Goal: Check status: Check status

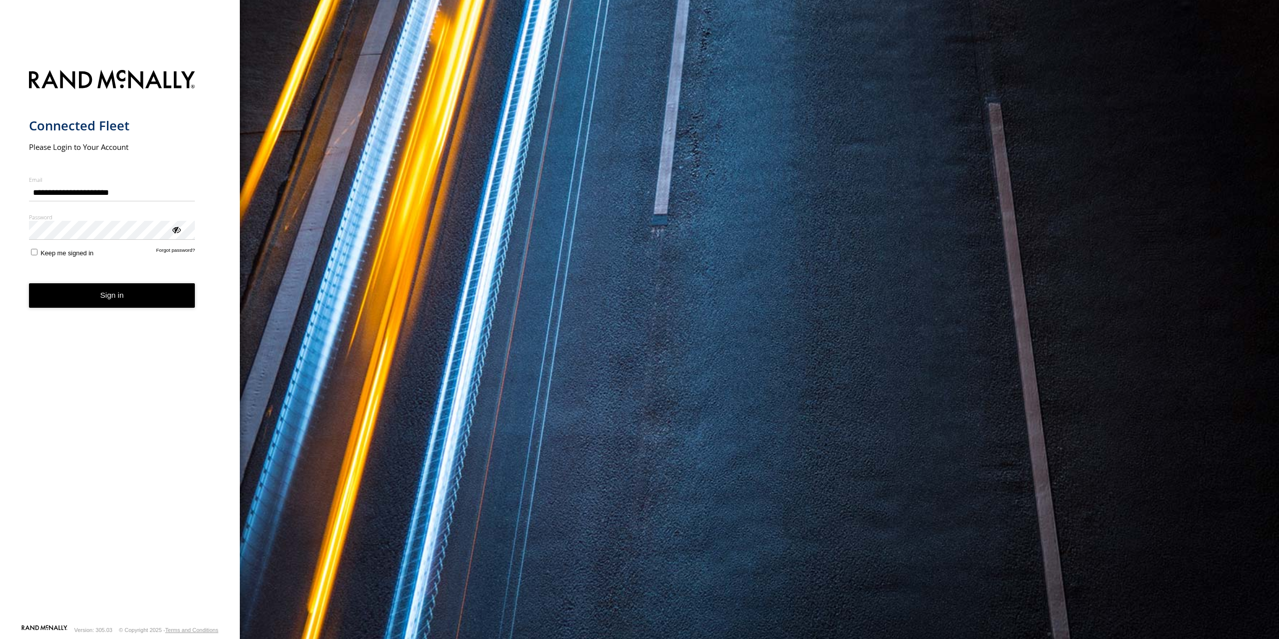
click at [123, 298] on button "Sign in" at bounding box center [112, 295] width 166 height 24
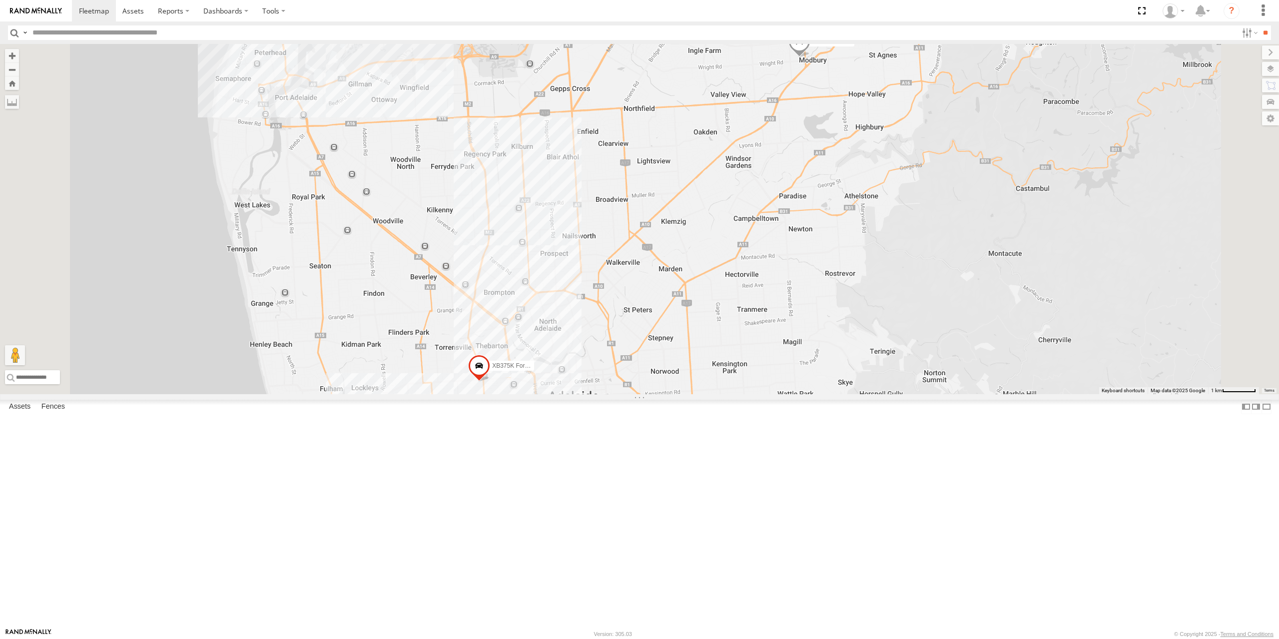
click at [810, 57] on span at bounding box center [799, 43] width 22 height 27
click at [893, 252] on div "S093AIU Ford Mondeo XB375K Ford Wildtrack S093AIU Ford Mondeo All Ingenia Asset…" at bounding box center [639, 219] width 1279 height 350
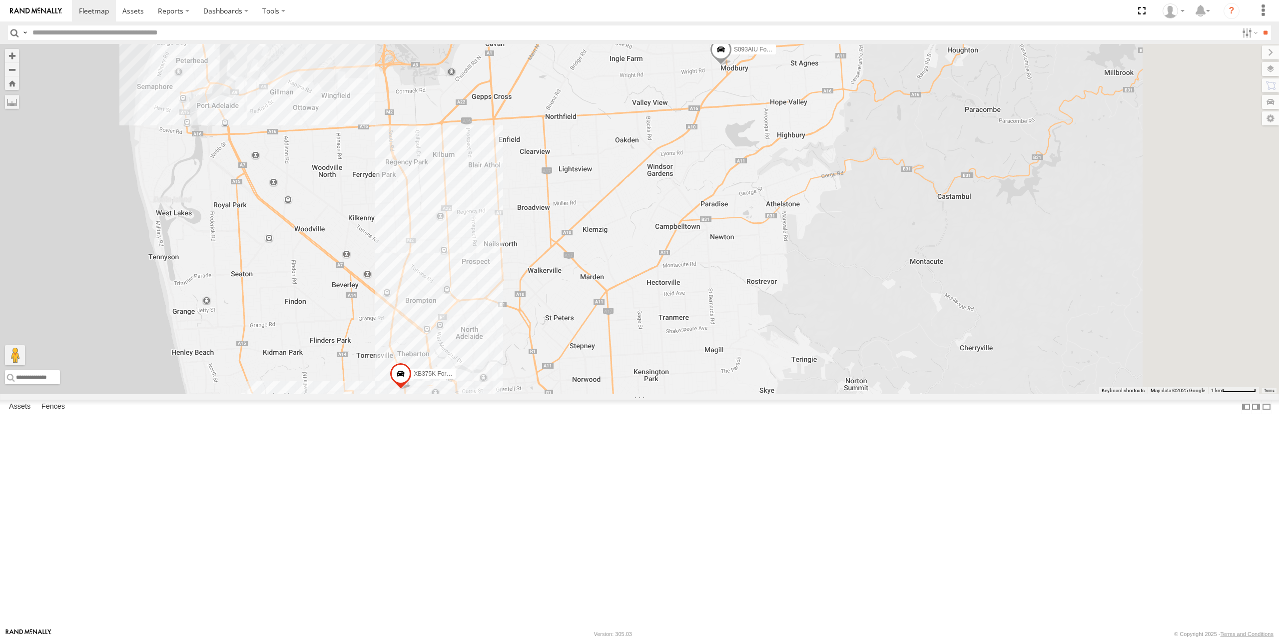
drag, startPoint x: 963, startPoint y: 221, endPoint x: 885, endPoint y: 229, distance: 78.8
click at [885, 229] on div "S093AIU Ford Mondeo XB375K Ford Wildtrack" at bounding box center [639, 219] width 1279 height 350
click at [412, 390] on span at bounding box center [401, 376] width 22 height 27
click at [695, 394] on div "S093AIU Ford Mondeo XB375K Ford Wildtrack XB375K Ford Wildtrack All Ingenia Ass…" at bounding box center [639, 219] width 1279 height 350
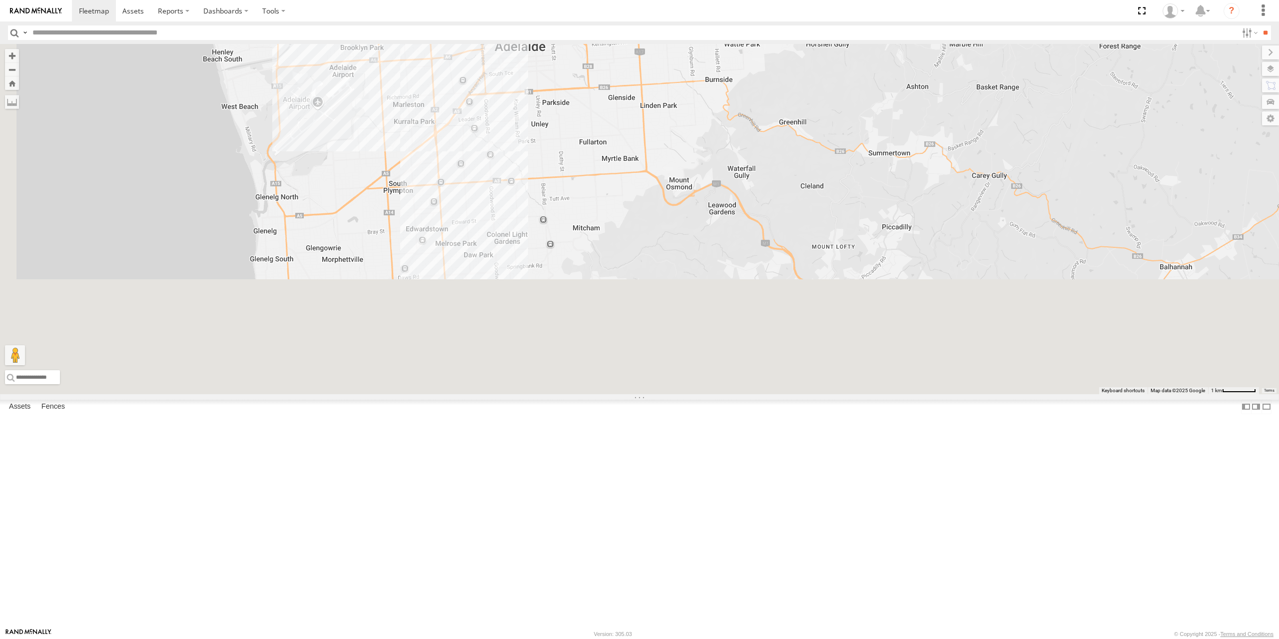
drag, startPoint x: 711, startPoint y: 523, endPoint x: 733, endPoint y: 160, distance: 362.9
click at [733, 160] on div "S093AIU Ford Mondeo XB375K Ford Wildtrack" at bounding box center [639, 219] width 1279 height 350
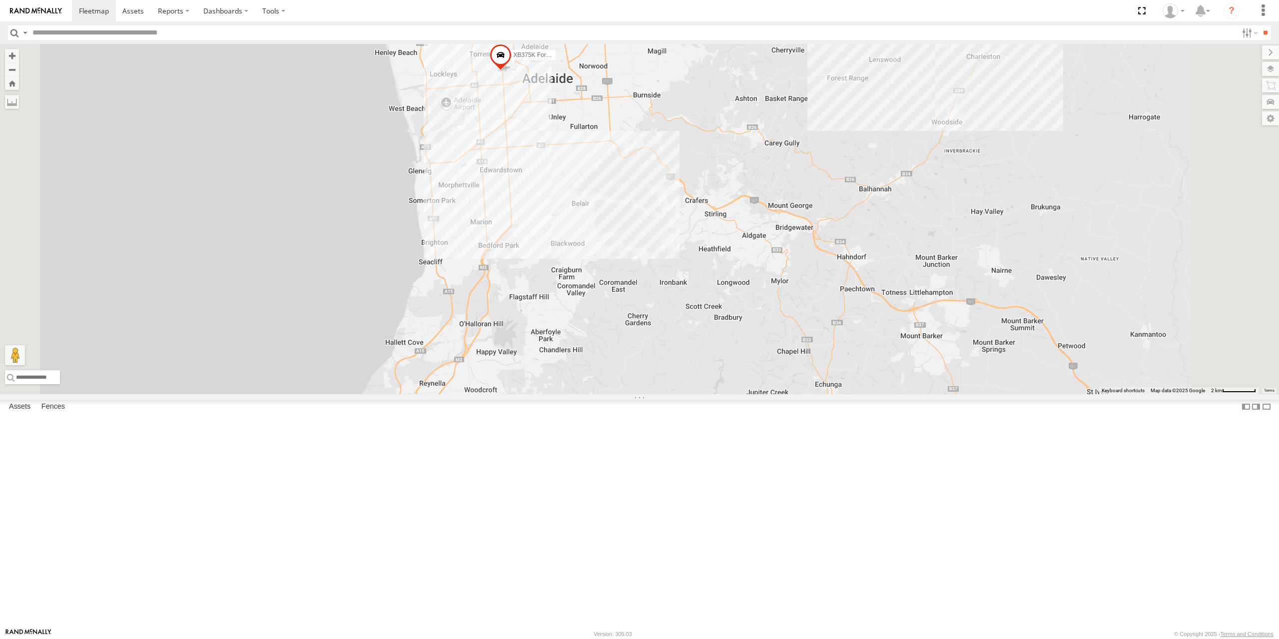
drag, startPoint x: 726, startPoint y: 181, endPoint x: 681, endPoint y: 327, distance: 152.7
click at [681, 327] on div "S093AIU Ford Mondeo XB375K Ford Wildtrack" at bounding box center [639, 219] width 1279 height 350
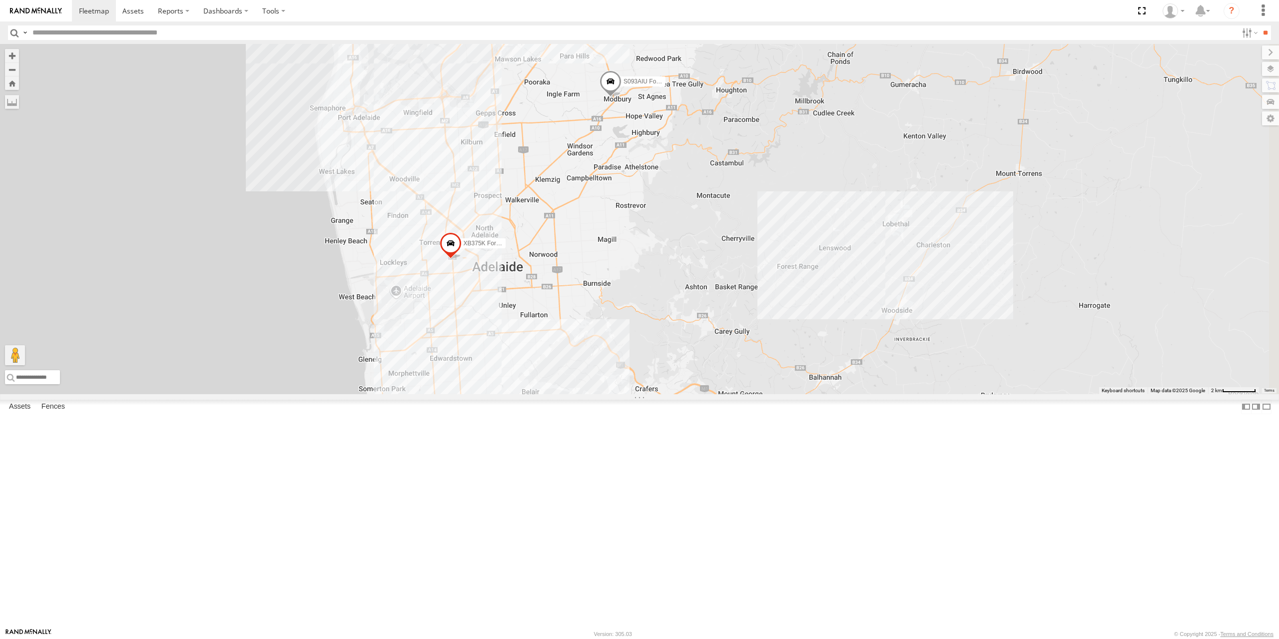
drag, startPoint x: 619, startPoint y: 294, endPoint x: 609, endPoint y: 305, distance: 14.5
click at [618, 294] on div "S093AIU Ford Mondeo XB375K Ford Wildtrack" at bounding box center [639, 219] width 1279 height 350
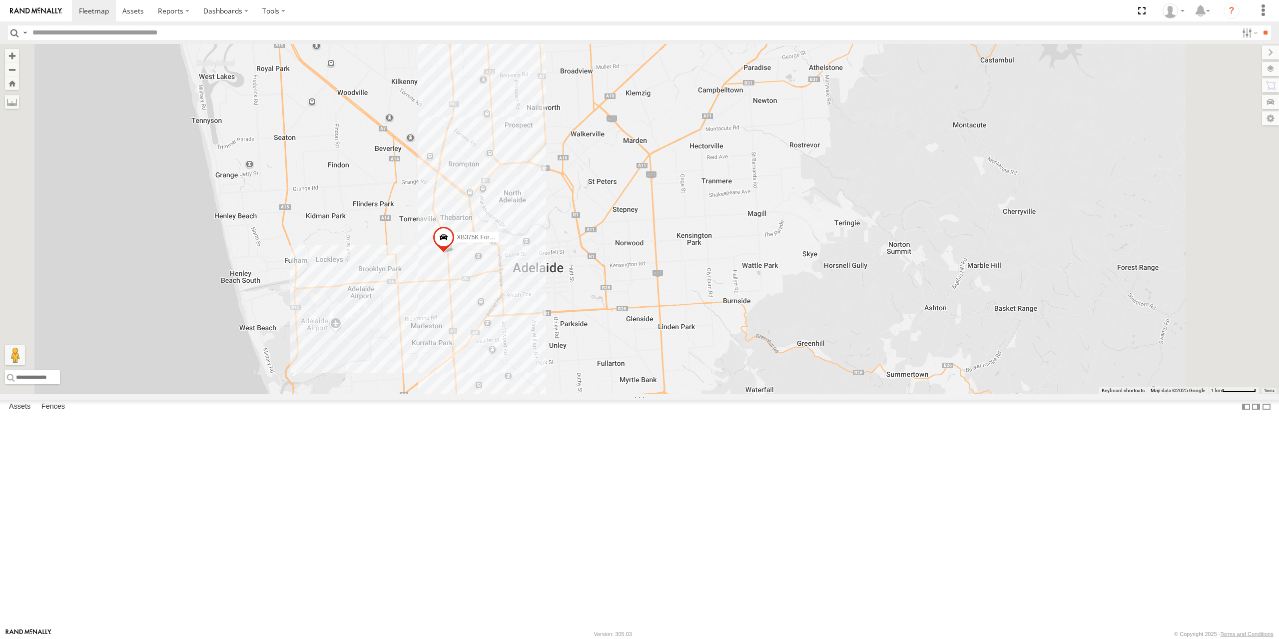
click at [455, 253] on span at bounding box center [444, 239] width 22 height 27
click at [402, 184] on link at bounding box center [392, 174] width 20 height 20
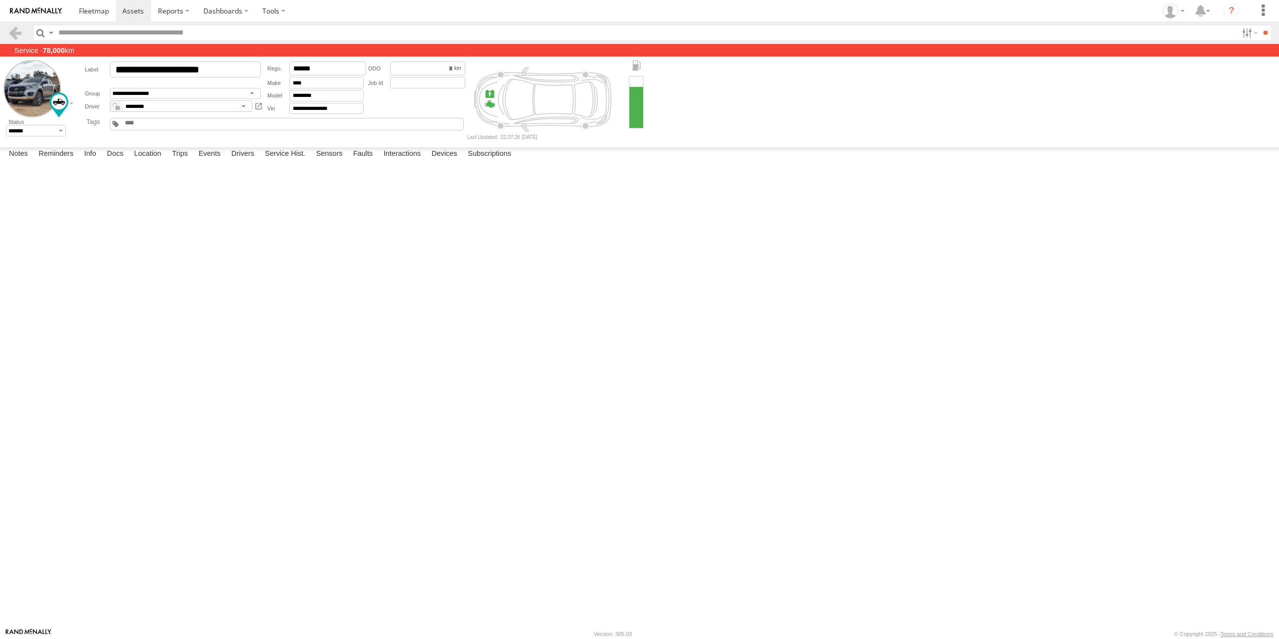
drag, startPoint x: 531, startPoint y: 138, endPoint x: 538, endPoint y: 138, distance: 7.0
click at [537, 138] on div "22:37:26 [DATE]" at bounding box center [502, 136] width 70 height 5
click at [659, 131] on form "**********" at bounding box center [639, 100] width 1272 height 80
click at [146, 161] on label "Location" at bounding box center [147, 154] width 37 height 14
click at [108, 161] on label "Docs" at bounding box center [115, 154] width 26 height 14
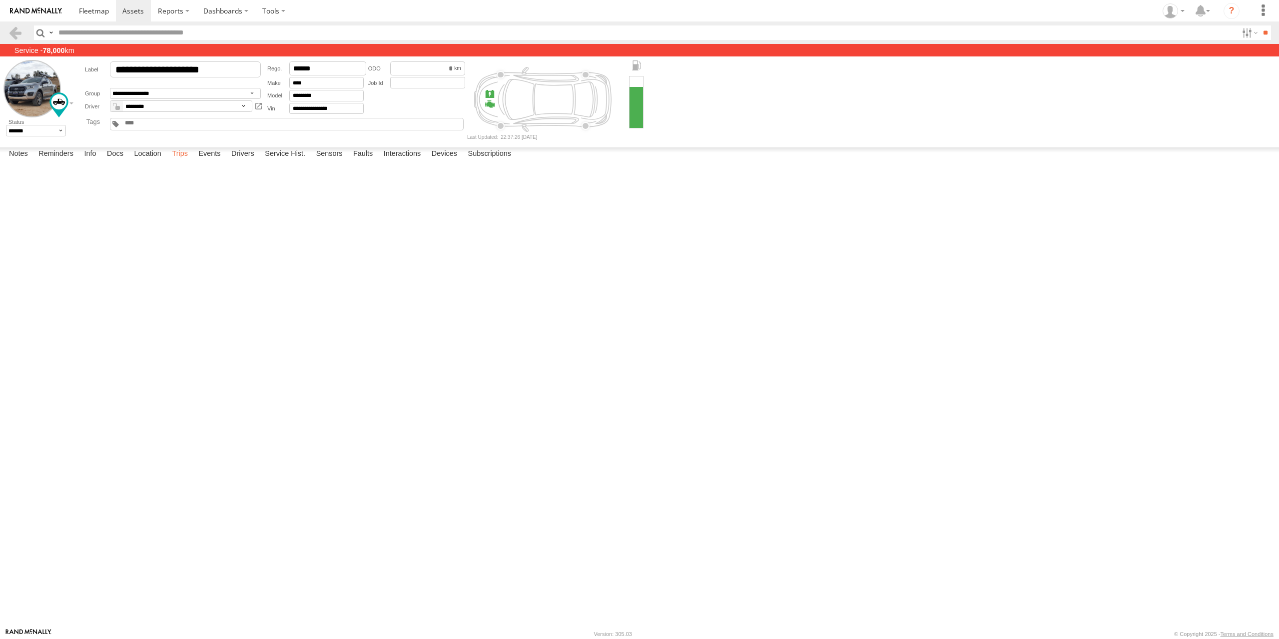
click at [183, 161] on label "Trips" at bounding box center [180, 154] width 26 height 14
click at [0, 0] on div at bounding box center [0, 0] width 0 height 0
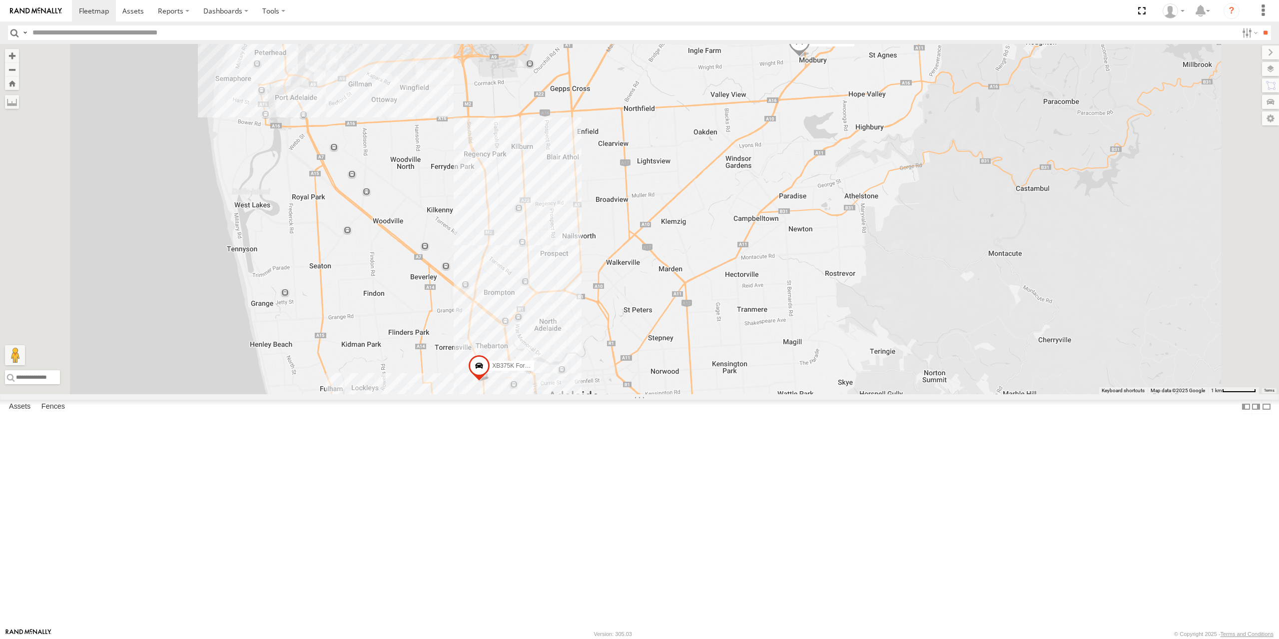
click at [0, 0] on div "S093AIU Ford Mondeo" at bounding box center [0, 0] width 0 height 0
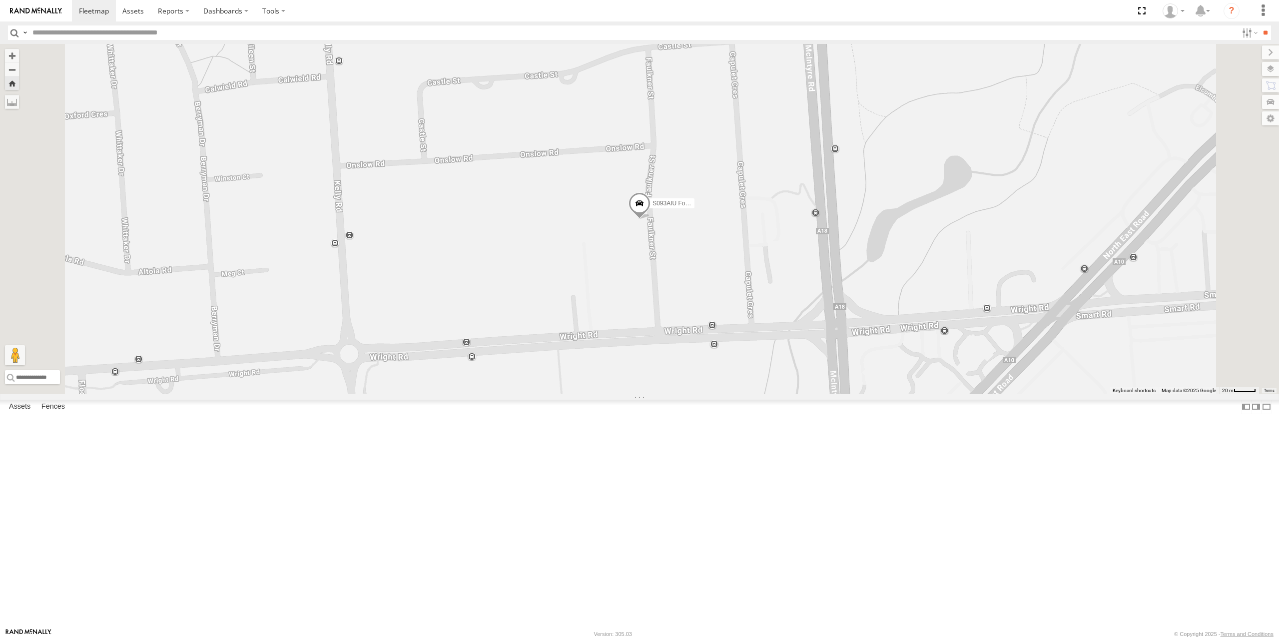
click at [0, 0] on div at bounding box center [0, 0] width 0 height 0
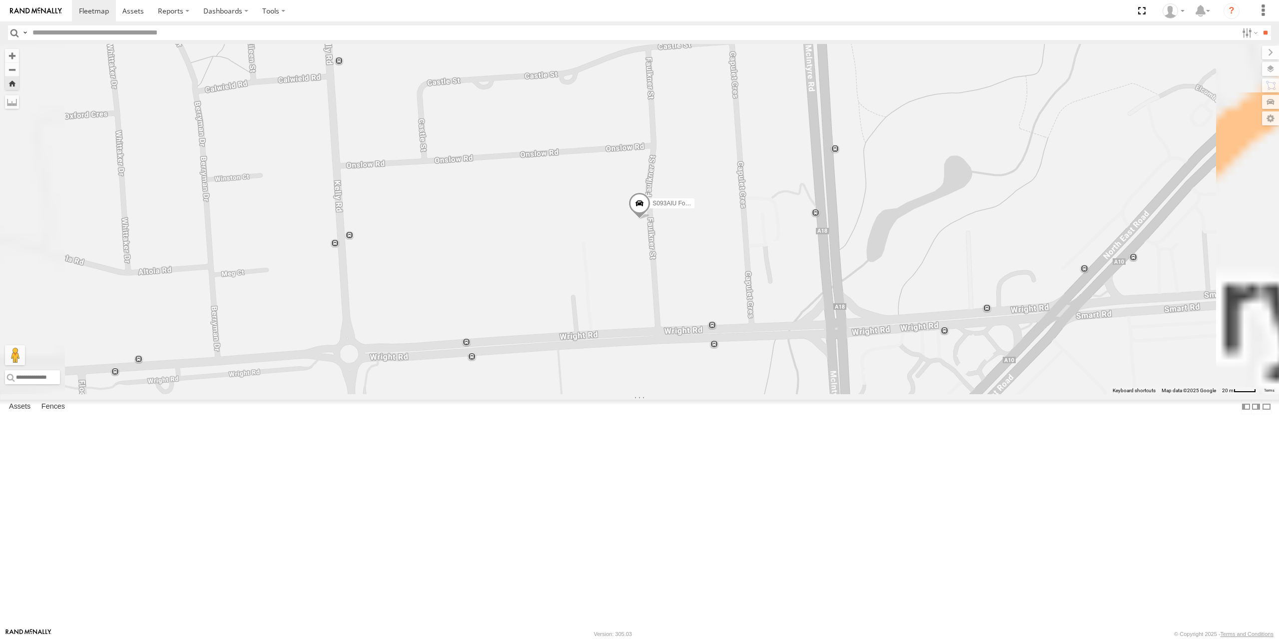
click at [0, 0] on link at bounding box center [0, 0] width 0 height 0
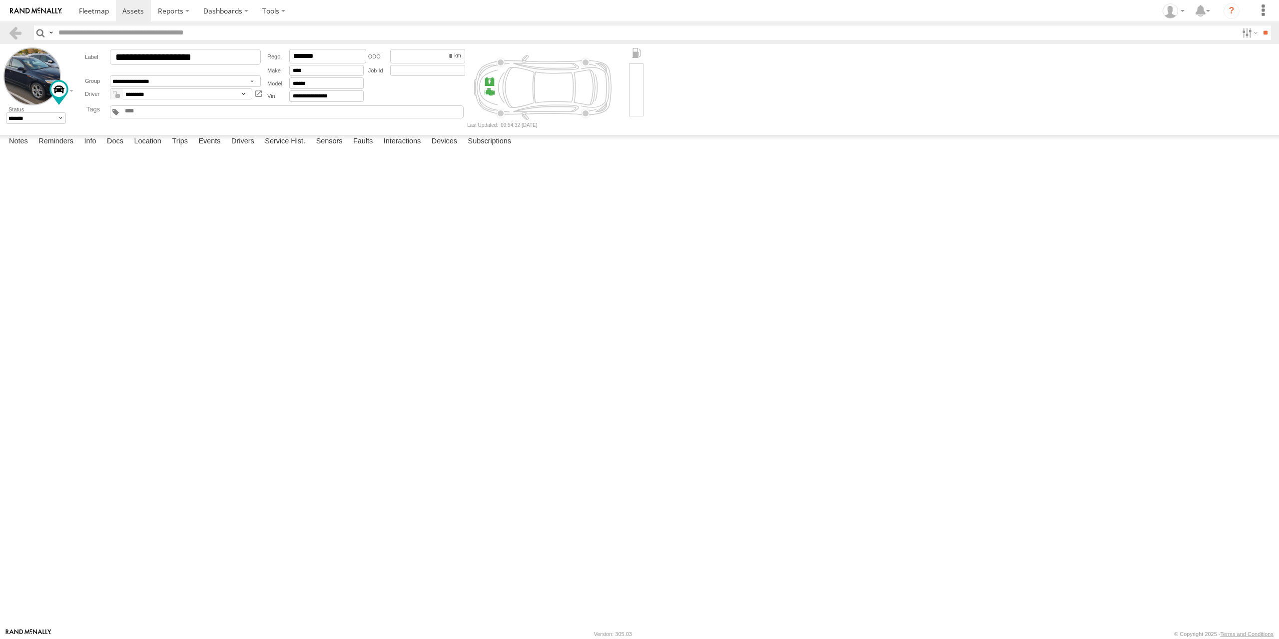
click at [738, 75] on form "**********" at bounding box center [639, 87] width 1272 height 80
click at [185, 149] on label "Trips" at bounding box center [180, 142] width 26 height 14
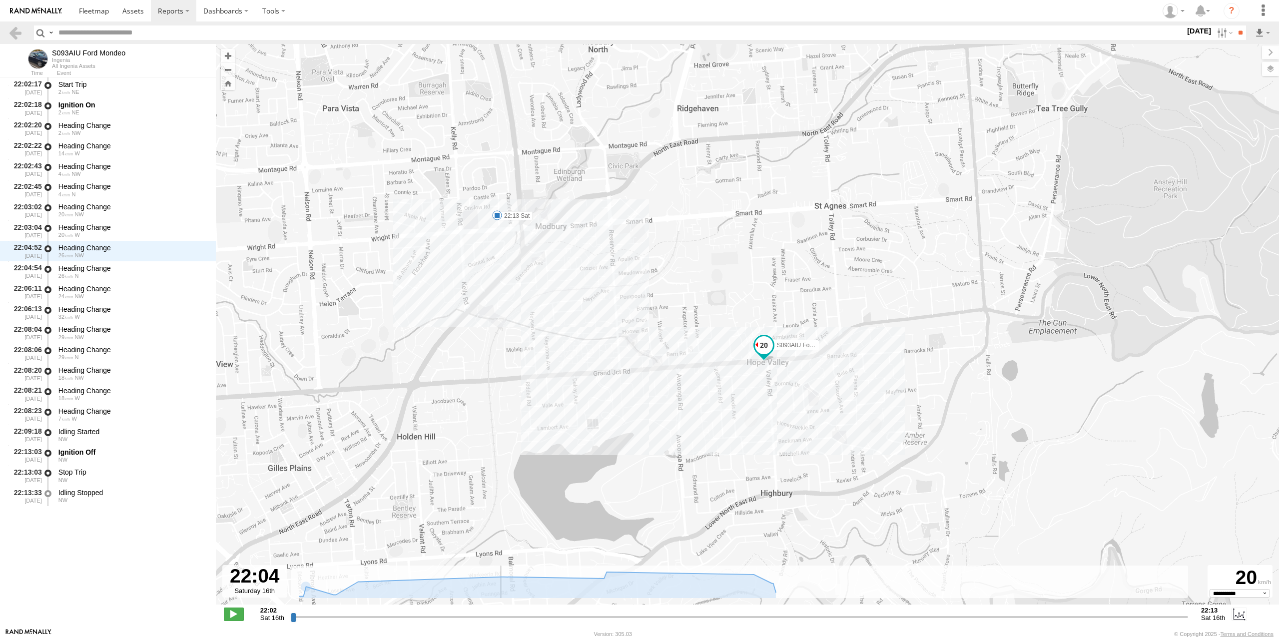
type input "**********"
drag, startPoint x: 296, startPoint y: 621, endPoint x: 219, endPoint y: 616, distance: 76.6
click at [291, 616] on input "range" at bounding box center [739, 616] width 897 height 9
click at [12, 31] on link at bounding box center [15, 32] width 14 height 14
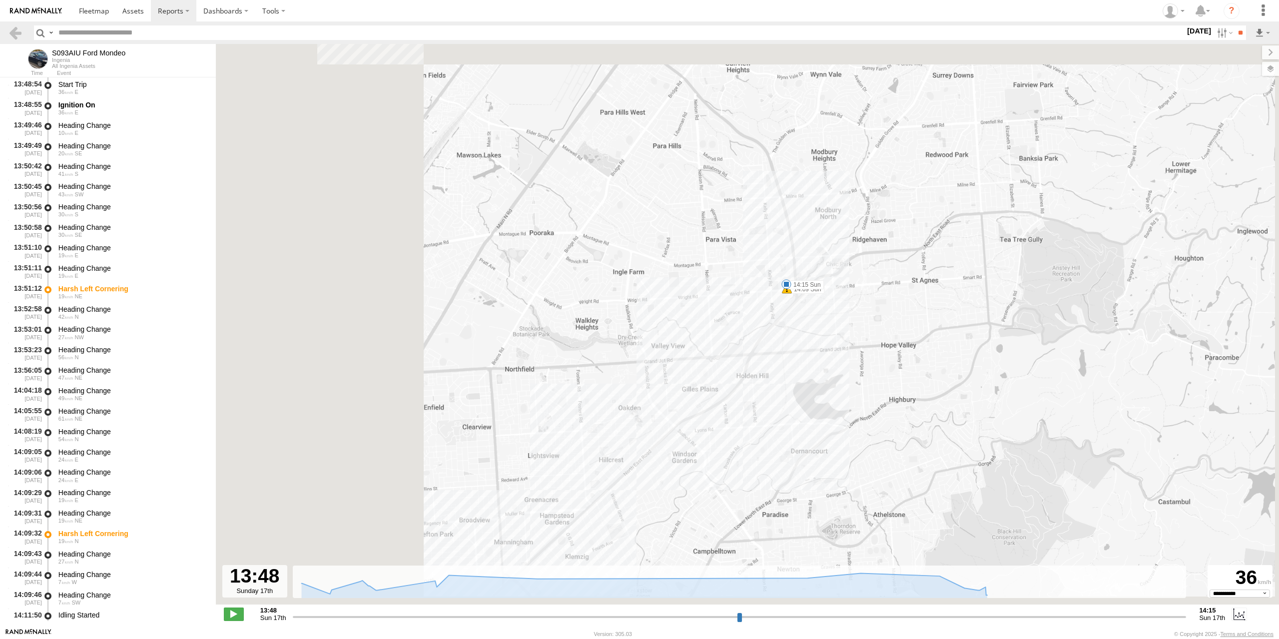
select select "**********"
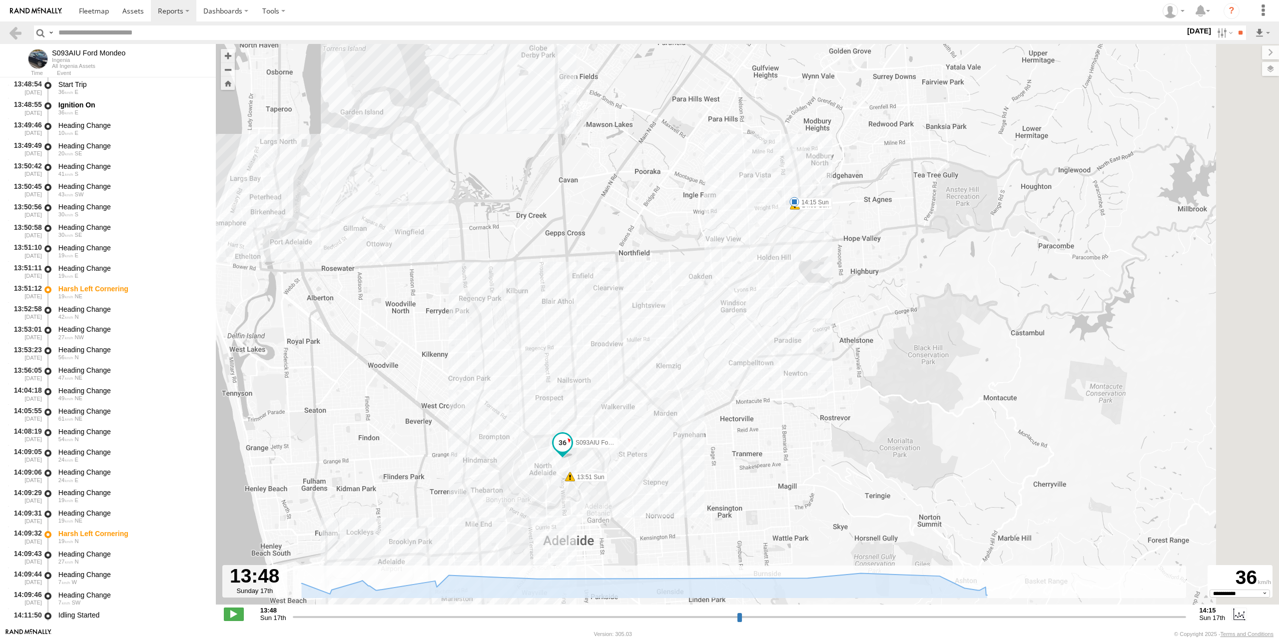
drag, startPoint x: 687, startPoint y: 178, endPoint x: 681, endPoint y: 178, distance: 6.0
click at [681, 178] on div "S093AIU Ford Mondeo 13:51 Sun 14:09 Sun 14:15 Sun" at bounding box center [747, 329] width 1063 height 571
